Goal: Check status

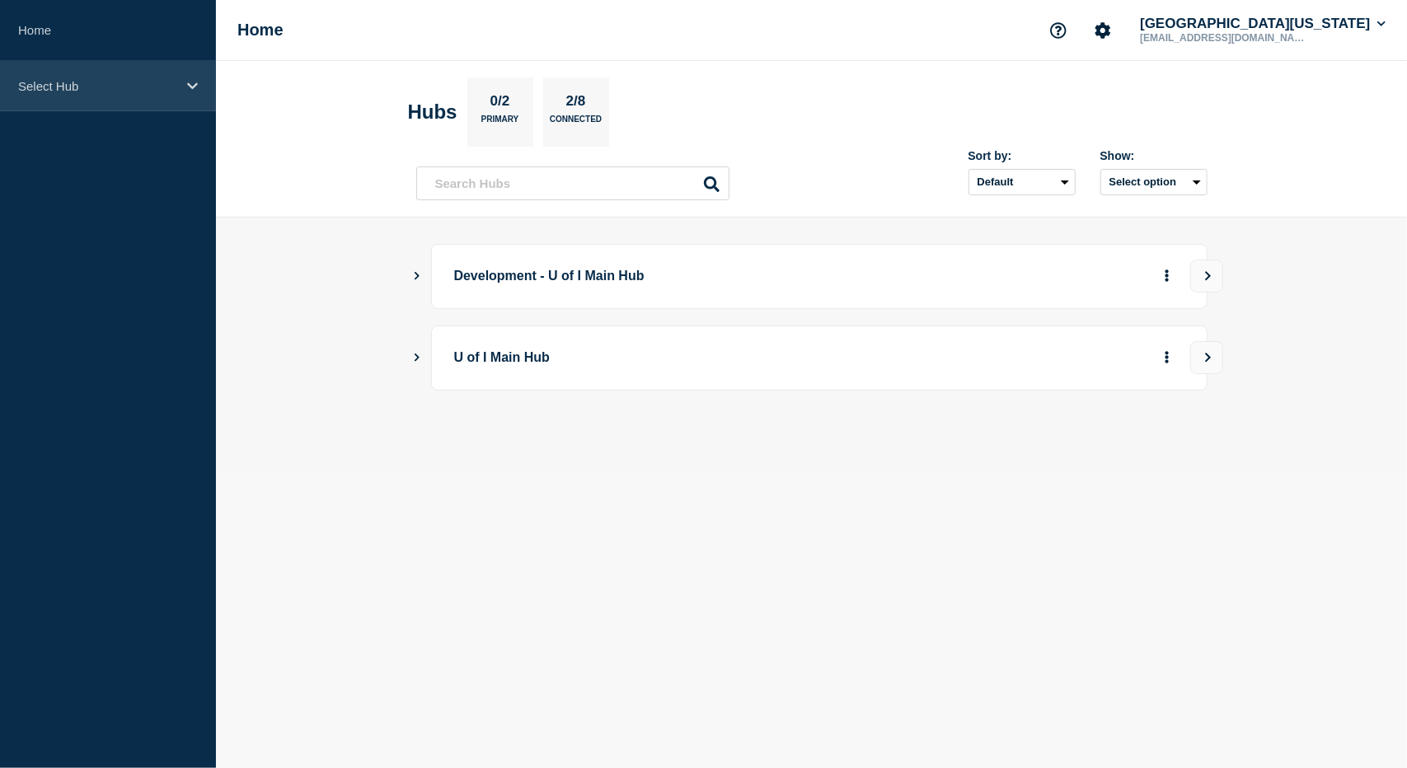
click at [82, 70] on div "Select Hub" at bounding box center [108, 86] width 216 height 50
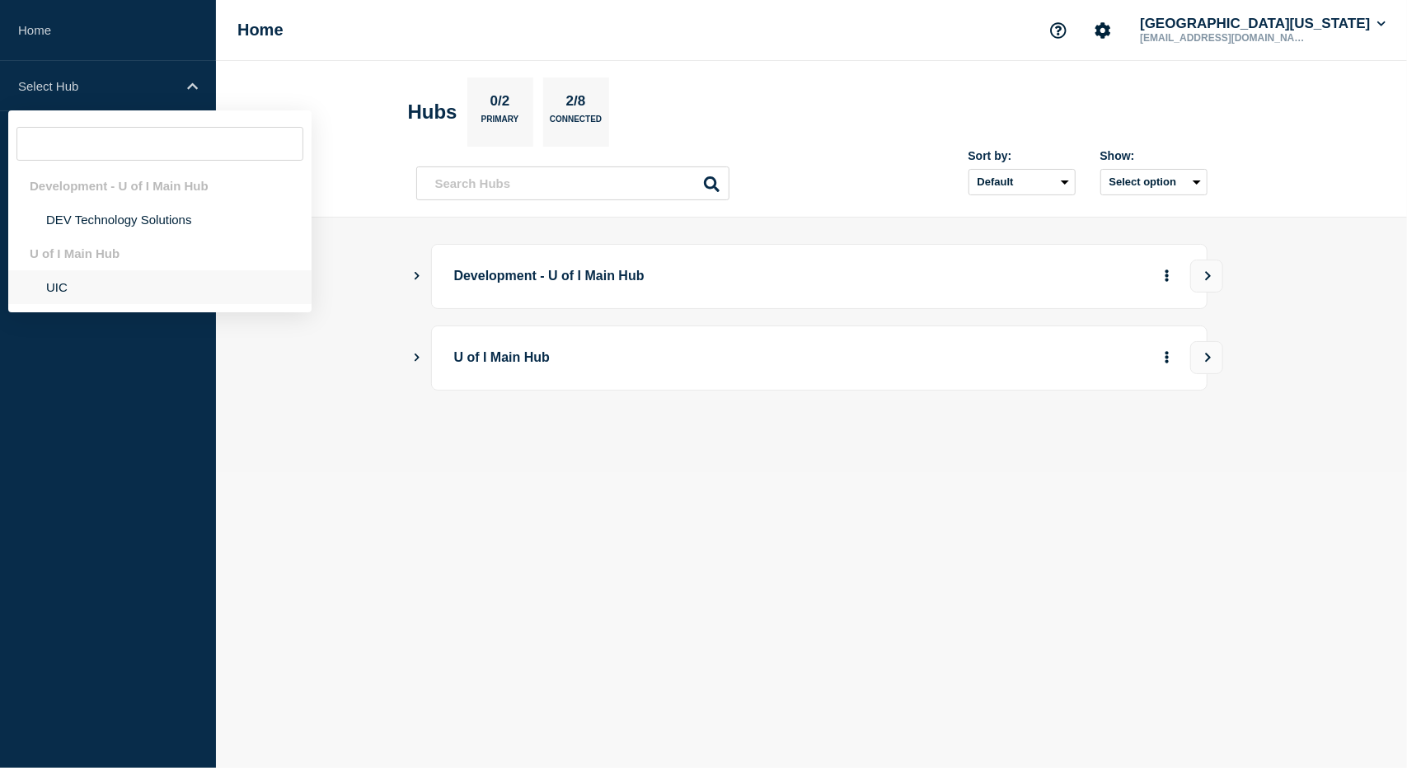
click at [94, 283] on li "UIC" at bounding box center [159, 287] width 303 height 34
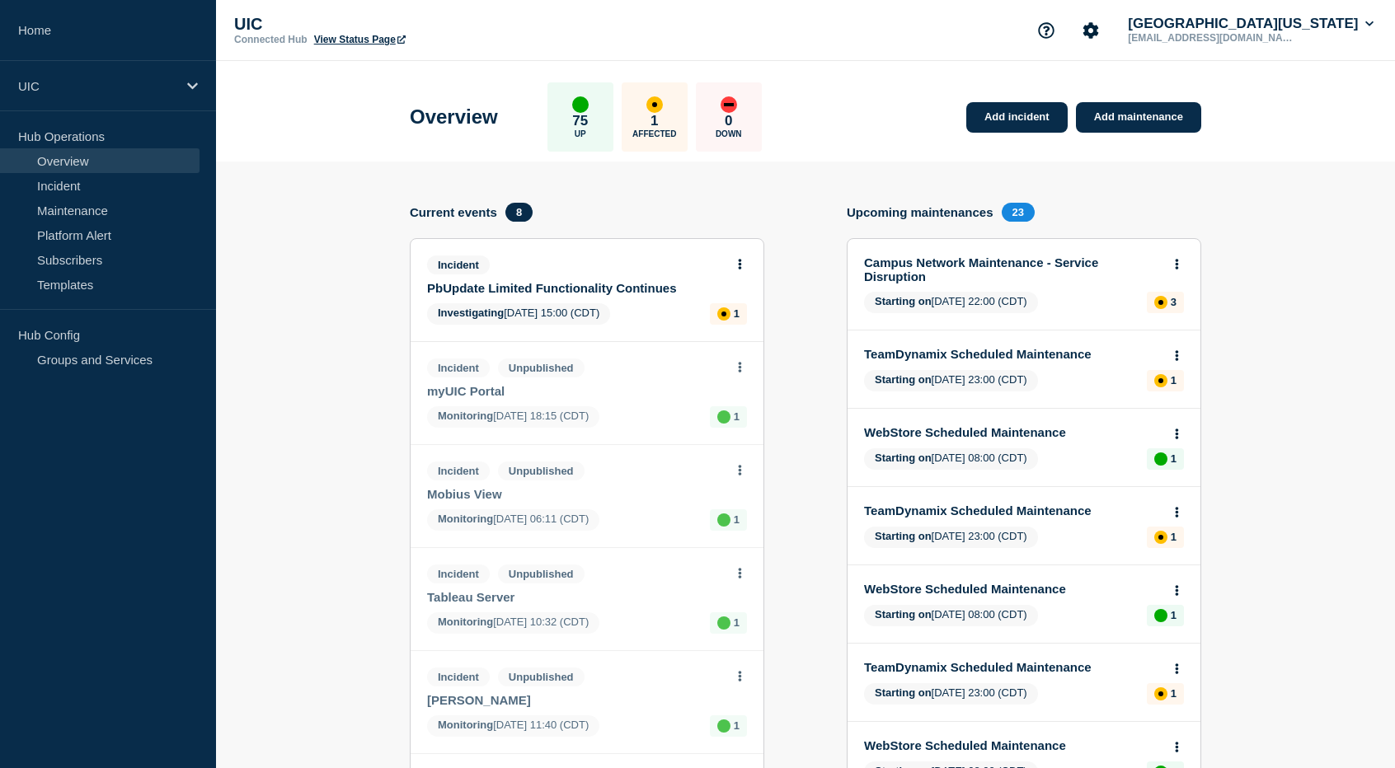
click at [676, 131] on p "Affected" at bounding box center [654, 133] width 44 height 9
drag, startPoint x: 841, startPoint y: 210, endPoint x: 1076, endPoint y: 210, distance: 235.7
click at [1076, 210] on div "Add incident Add maintenance Current events 8 Incident PbUpdate Limited Functio…" at bounding box center [805, 658] width 791 height 910
click at [1076, 210] on div "Upcoming maintenances 23" at bounding box center [1023, 212] width 354 height 19
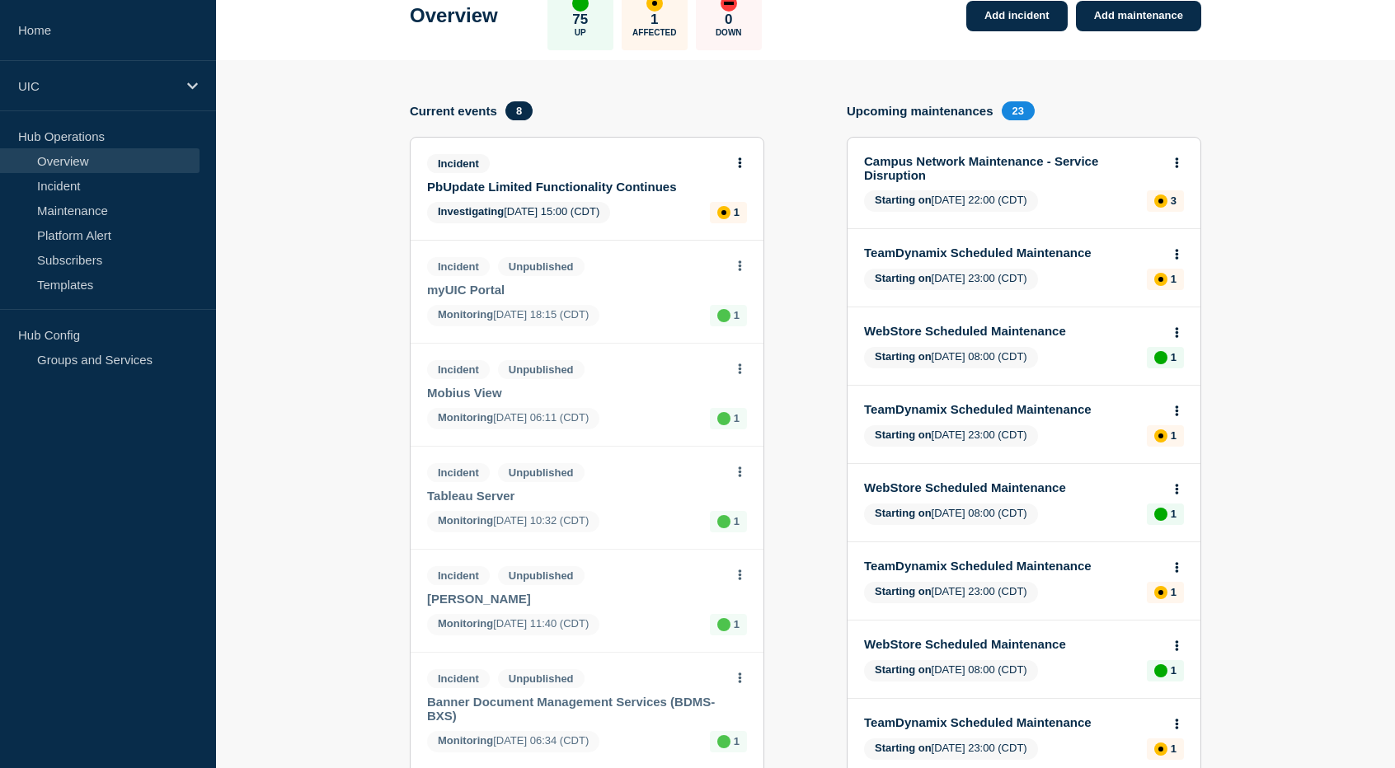
scroll to position [165, 0]
